Goal: Check status

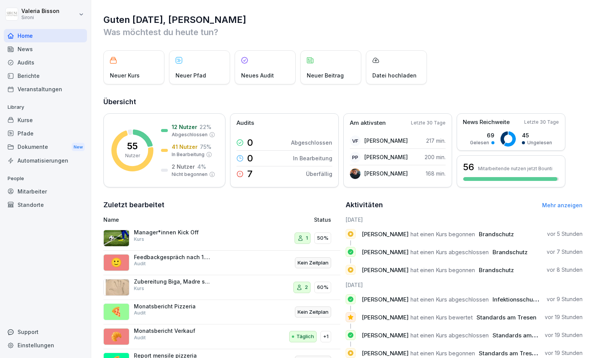
click at [27, 118] on div "Kurse" at bounding box center [45, 119] width 83 height 13
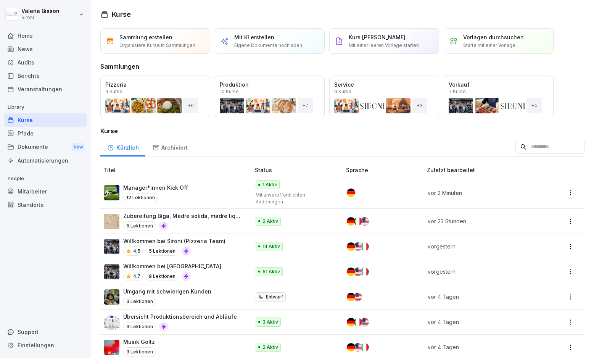
click at [542, 147] on input at bounding box center [550, 147] width 69 height 15
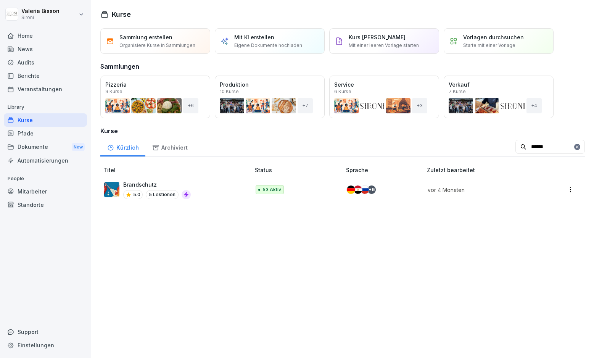
type input "******"
click at [215, 193] on div "Brandschutz 5.0 5 Lektionen" at bounding box center [173, 190] width 139 height 19
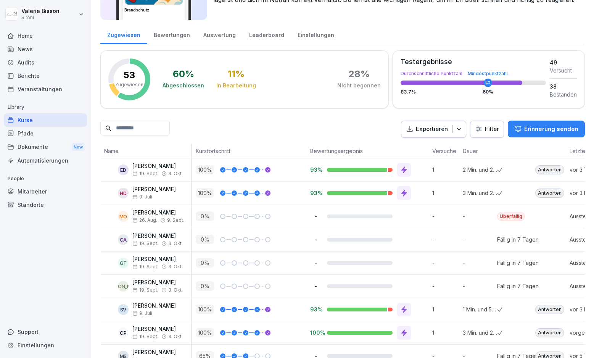
scroll to position [72, 0]
click at [253, 170] on div at bounding box center [254, 169] width 11 height 5
click at [170, 165] on p "[PERSON_NAME]" at bounding box center [157, 166] width 50 height 6
click at [123, 171] on div "ED" at bounding box center [123, 169] width 11 height 11
click at [201, 172] on p "100 %" at bounding box center [205, 170] width 18 height 10
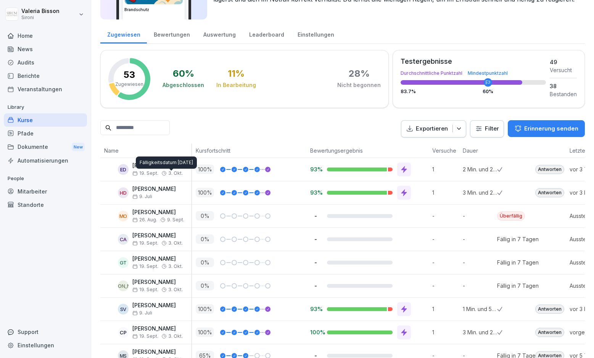
click at [159, 164] on div "Fälligkeitsdatum [DATE] Fälligkeitsdatum [DATE]" at bounding box center [166, 163] width 61 height 12
click at [134, 161] on div "ED [PERSON_NAME] [DATE] [DATE]" at bounding box center [145, 169] width 91 height 23
click at [43, 191] on div "Mitarbeiter" at bounding box center [45, 191] width 83 height 13
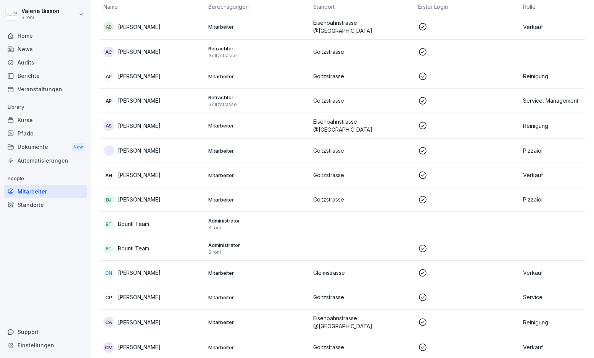
scroll to position [8, 0]
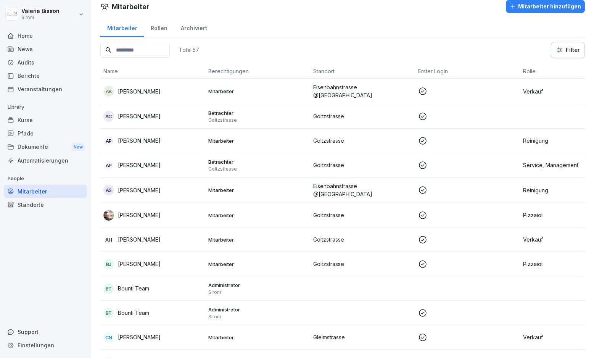
click at [136, 54] on input at bounding box center [134, 50] width 69 height 15
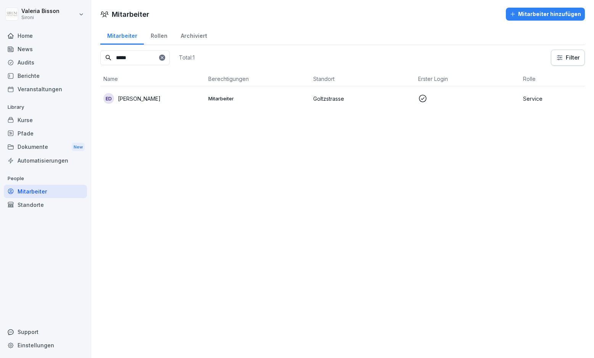
type input "*****"
click at [148, 103] on div "ED [PERSON_NAME]" at bounding box center [152, 98] width 99 height 11
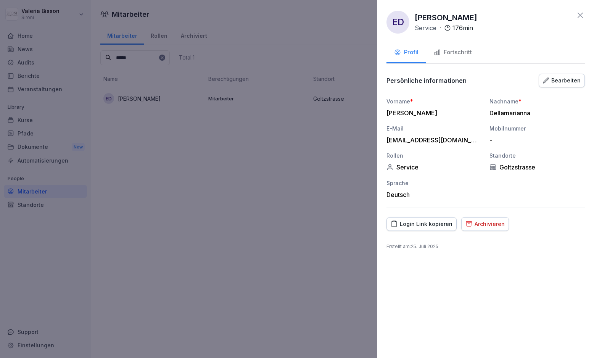
click at [472, 54] on div "Fortschritt" at bounding box center [453, 52] width 38 height 9
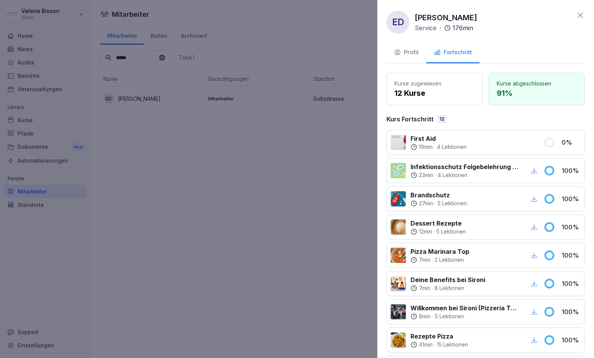
click at [483, 198] on div at bounding box center [498, 198] width 53 height 17
click at [536, 197] on icon "button" at bounding box center [534, 198] width 7 height 7
